Goal: Navigation & Orientation: Understand site structure

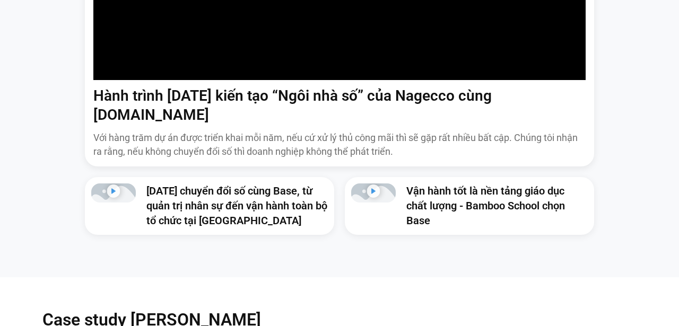
scroll to position [1000, 0]
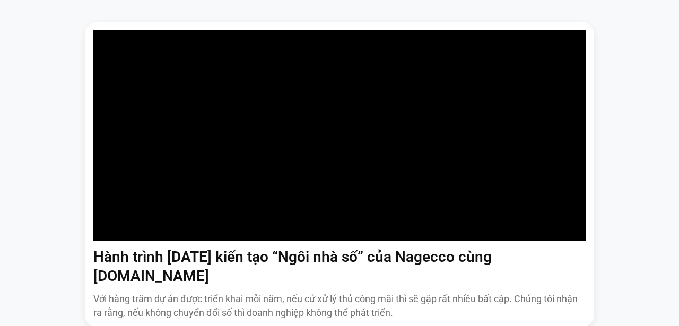
scroll to position [1028, 0]
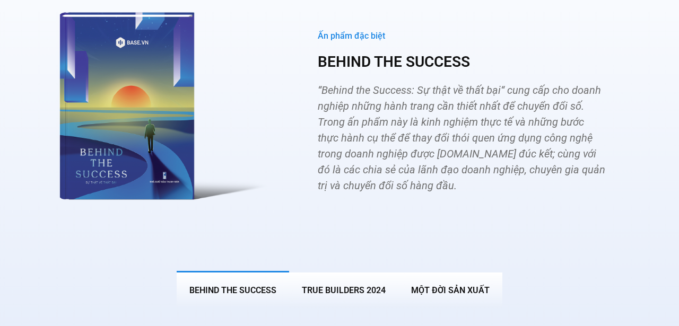
scroll to position [1254, 0]
